Goal: Check status: Check status

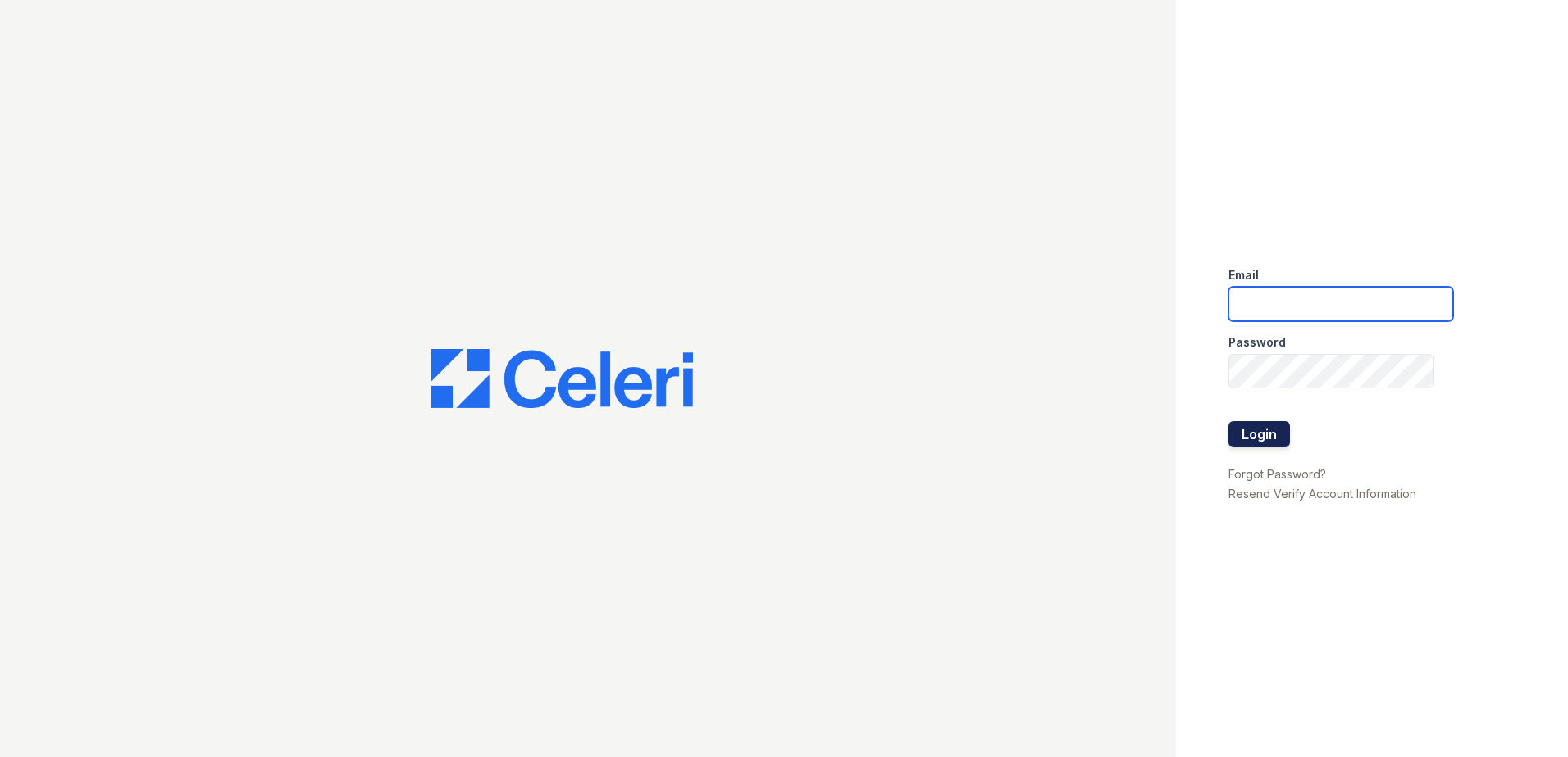
type input "rluna@trinity-pm.com"
click at [1273, 436] on button "Login" at bounding box center [1258, 434] width 61 height 27
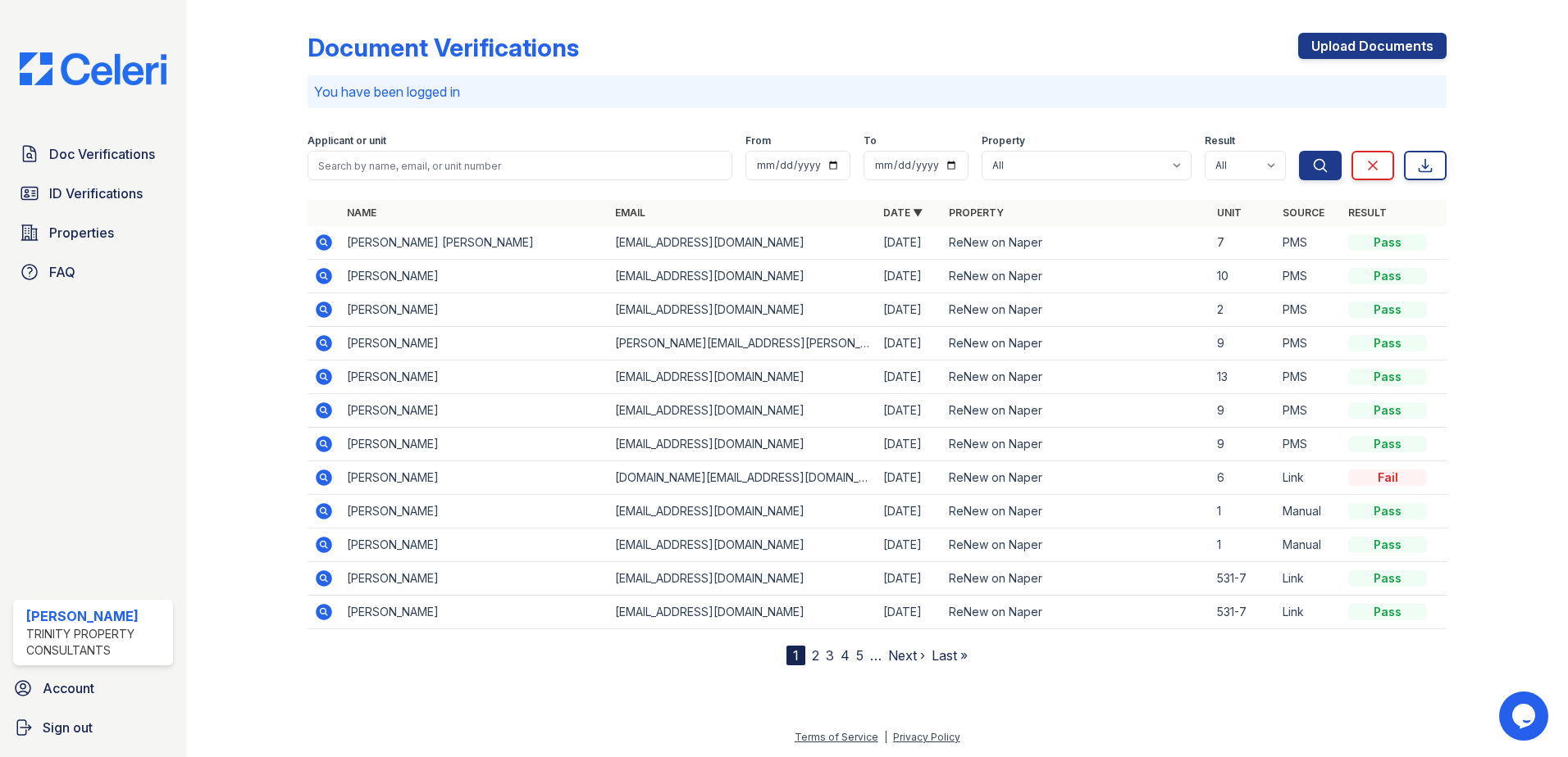
drag, startPoint x: 105, startPoint y: 164, endPoint x: 391, endPoint y: 129, distance: 288.1
click at [105, 164] on span "Doc Verifications" at bounding box center [101, 154] width 106 height 20
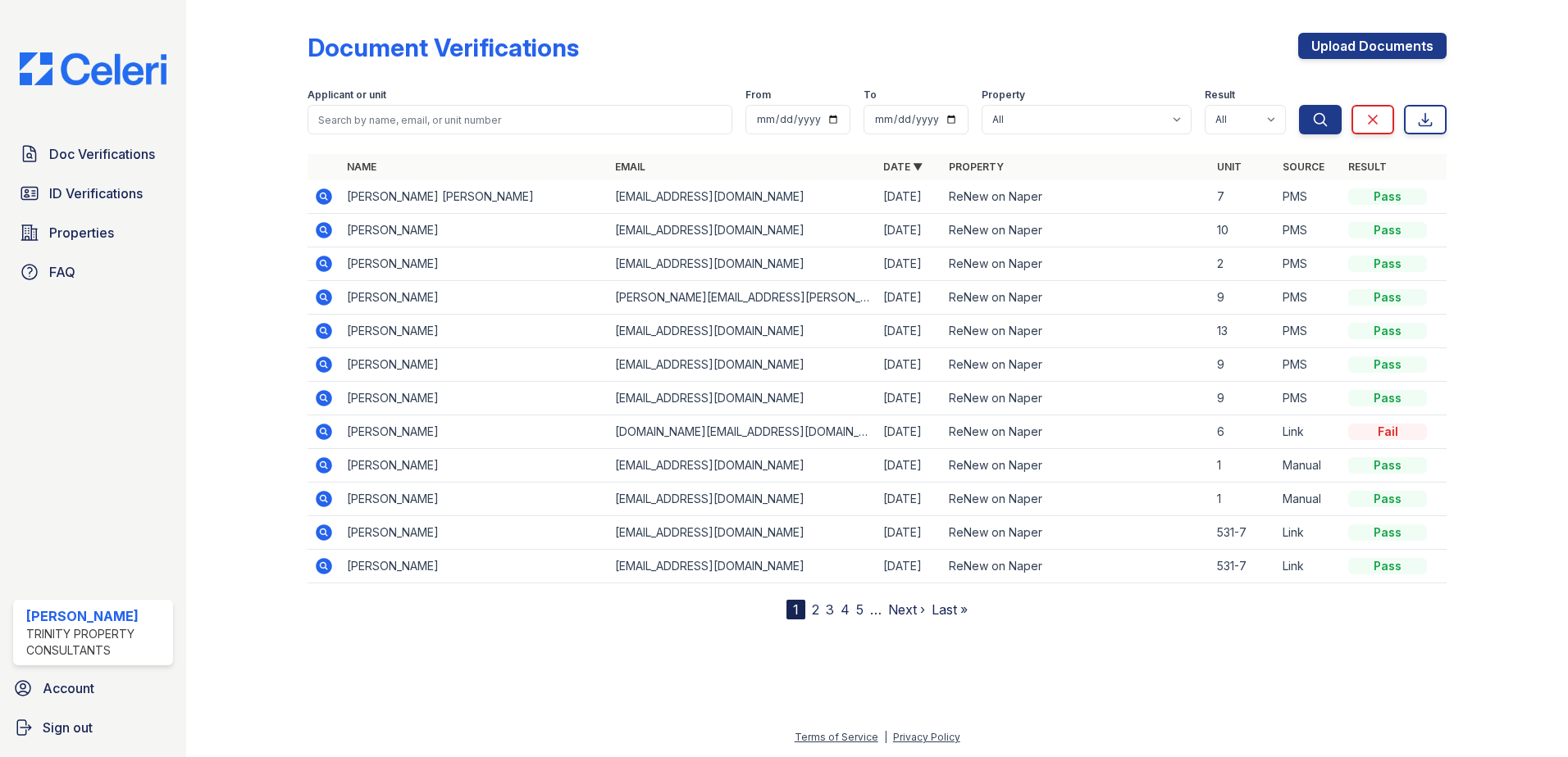
click at [326, 326] on icon at bounding box center [324, 331] width 16 height 16
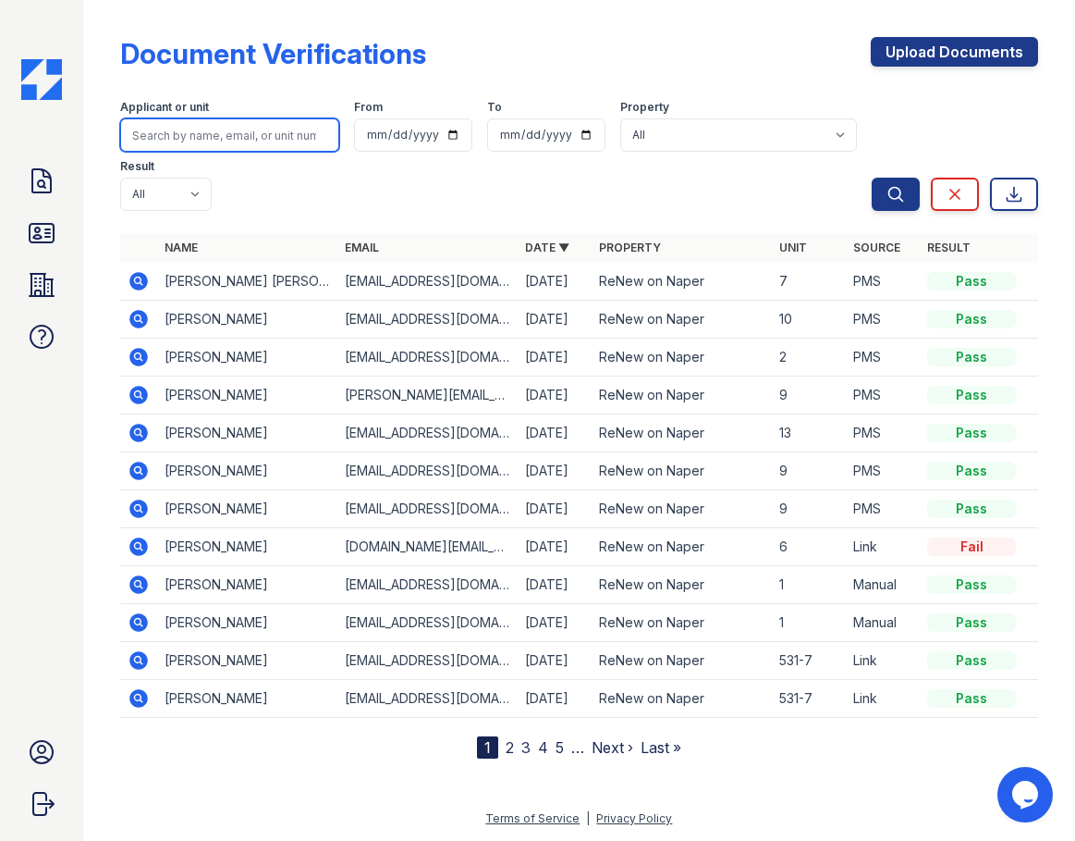
click at [202, 137] on input "search" at bounding box center [229, 134] width 219 height 33
type input "anna"
click at [147, 313] on icon at bounding box center [139, 319] width 22 height 22
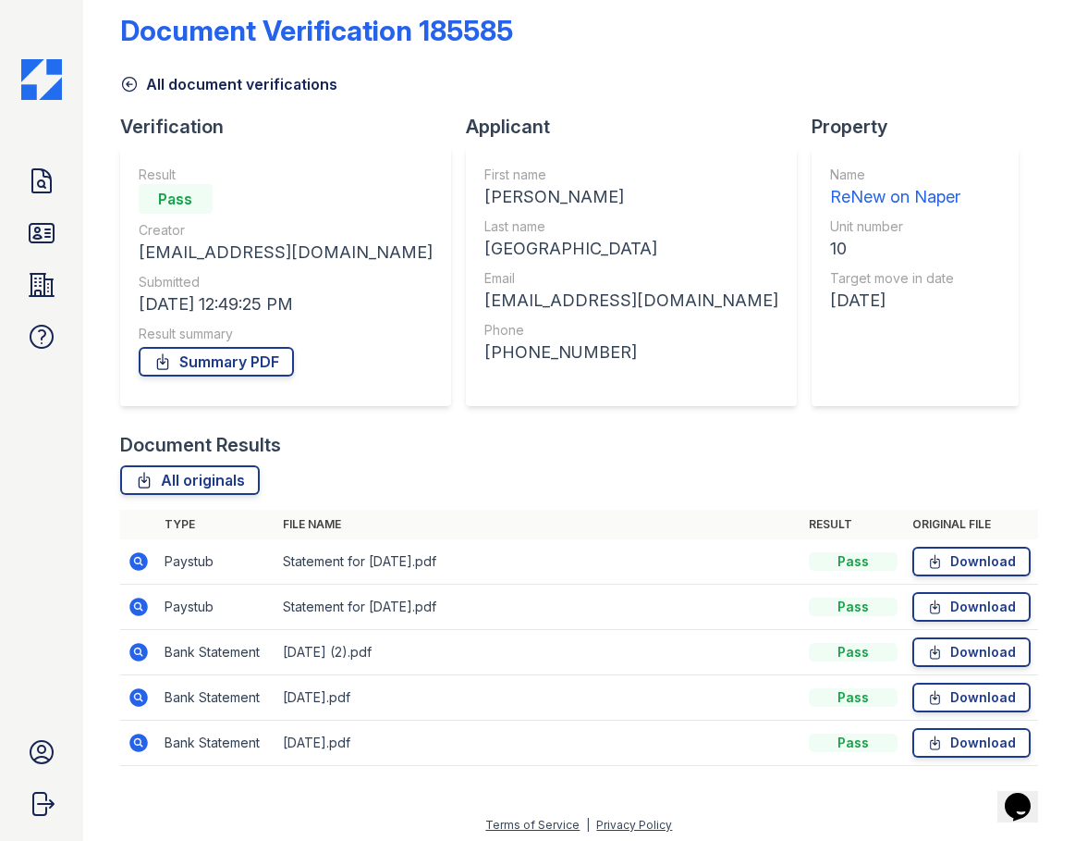
scroll to position [30, 0]
